Goal: Task Accomplishment & Management: Manage account settings

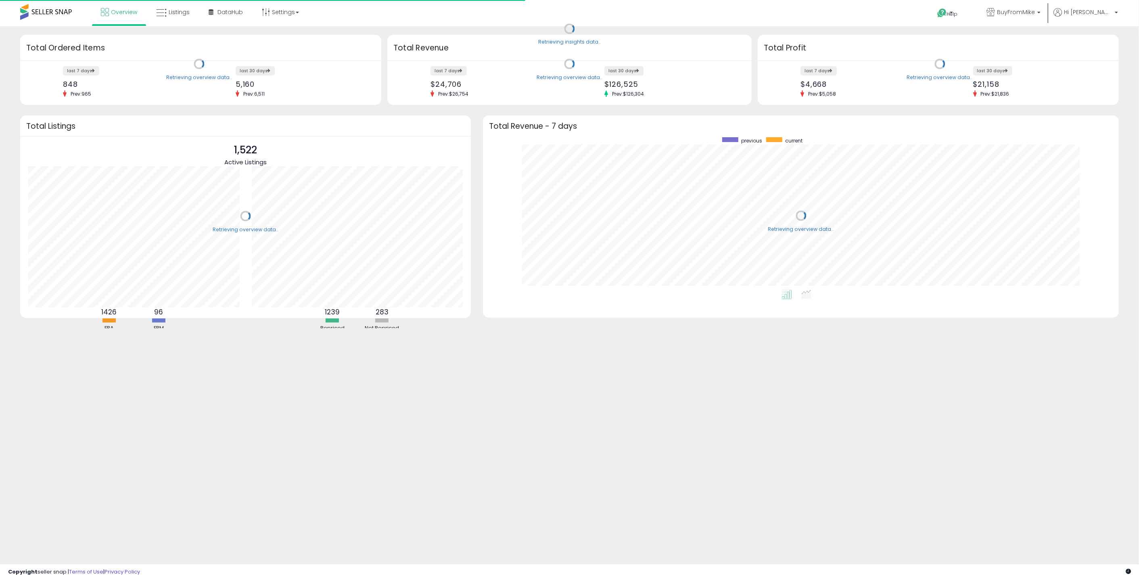
scroll to position [152, 619]
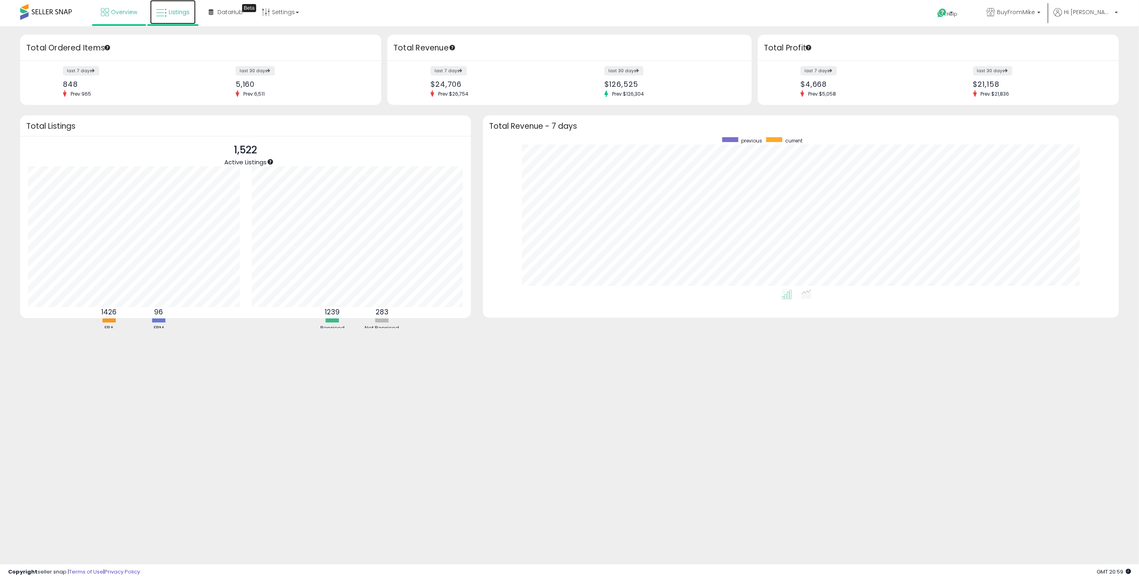
click at [182, 8] on span "Listings" at bounding box center [179, 12] width 21 height 8
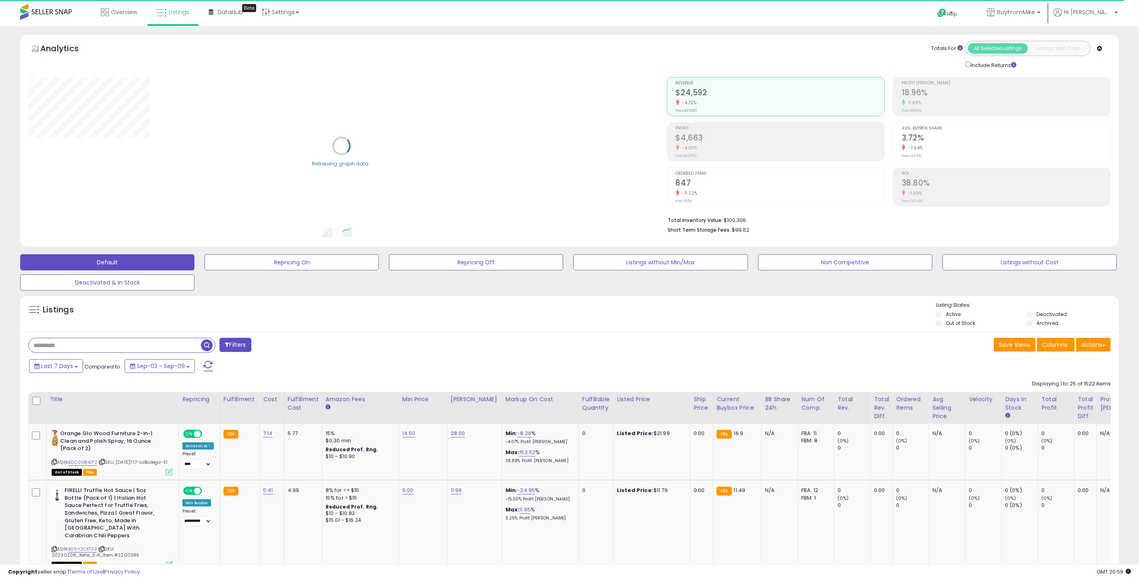
click at [952, 322] on label "Out of Stock" at bounding box center [959, 322] width 29 height 7
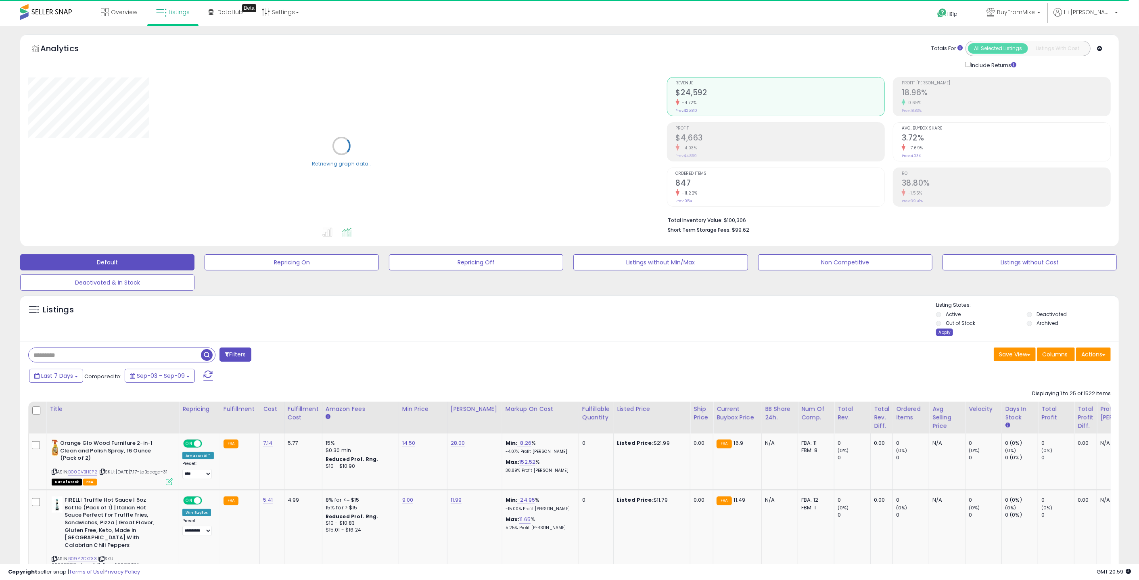
click at [937, 334] on div "Apply" at bounding box center [944, 332] width 17 height 8
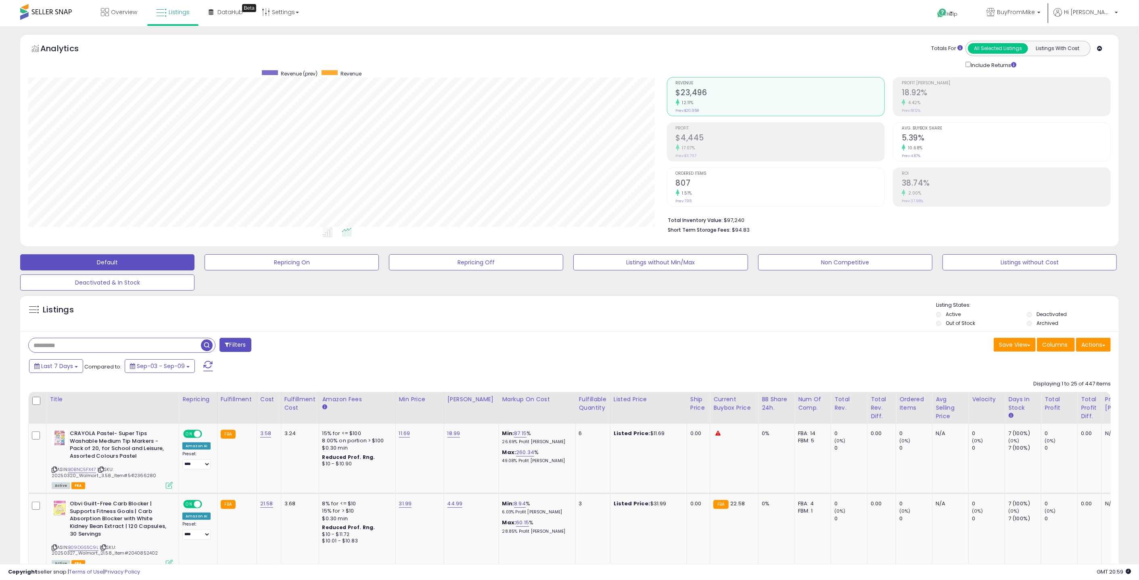
scroll to position [165, 638]
click at [118, 11] on span "Overview" at bounding box center [124, 12] width 26 height 8
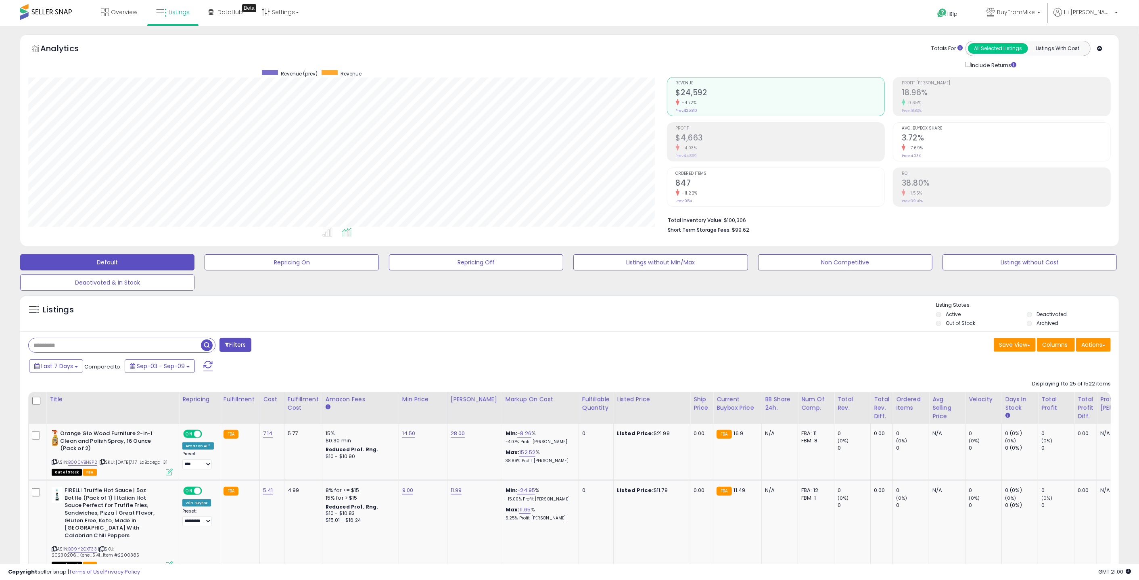
scroll to position [165, 638]
click at [115, 12] on span "Overview" at bounding box center [124, 12] width 26 height 8
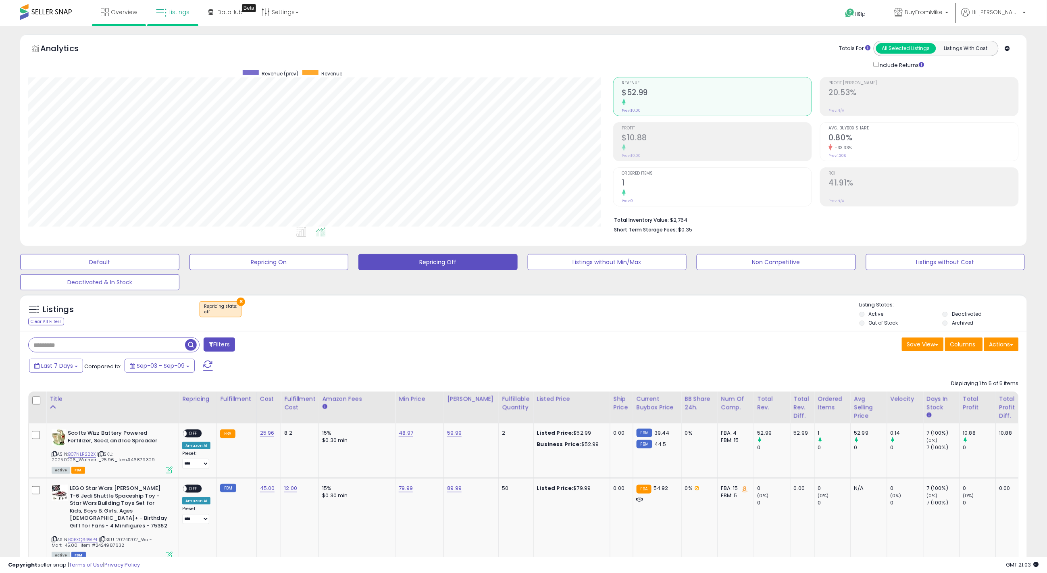
click at [144, 18] on li "Overview" at bounding box center [119, 13] width 54 height 26
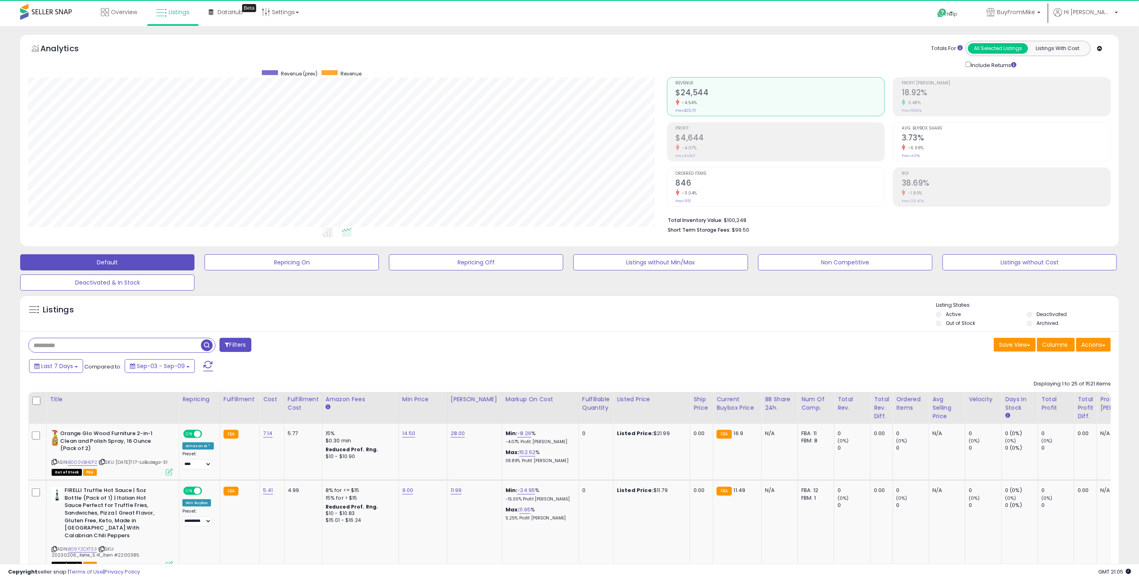
scroll to position [165, 638]
